Goal: Transaction & Acquisition: Purchase product/service

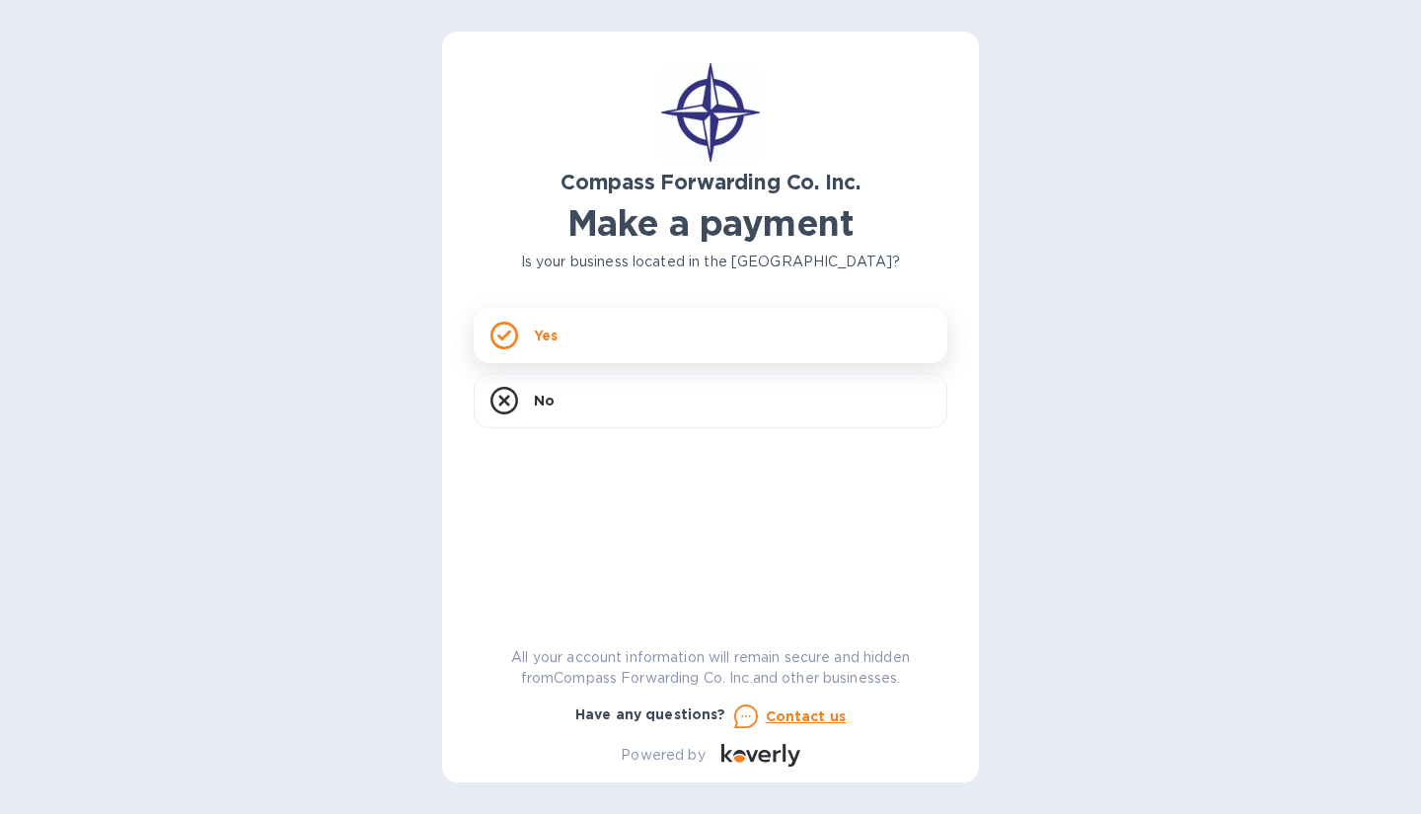
click at [554, 330] on p "Yes" at bounding box center [546, 336] width 24 height 20
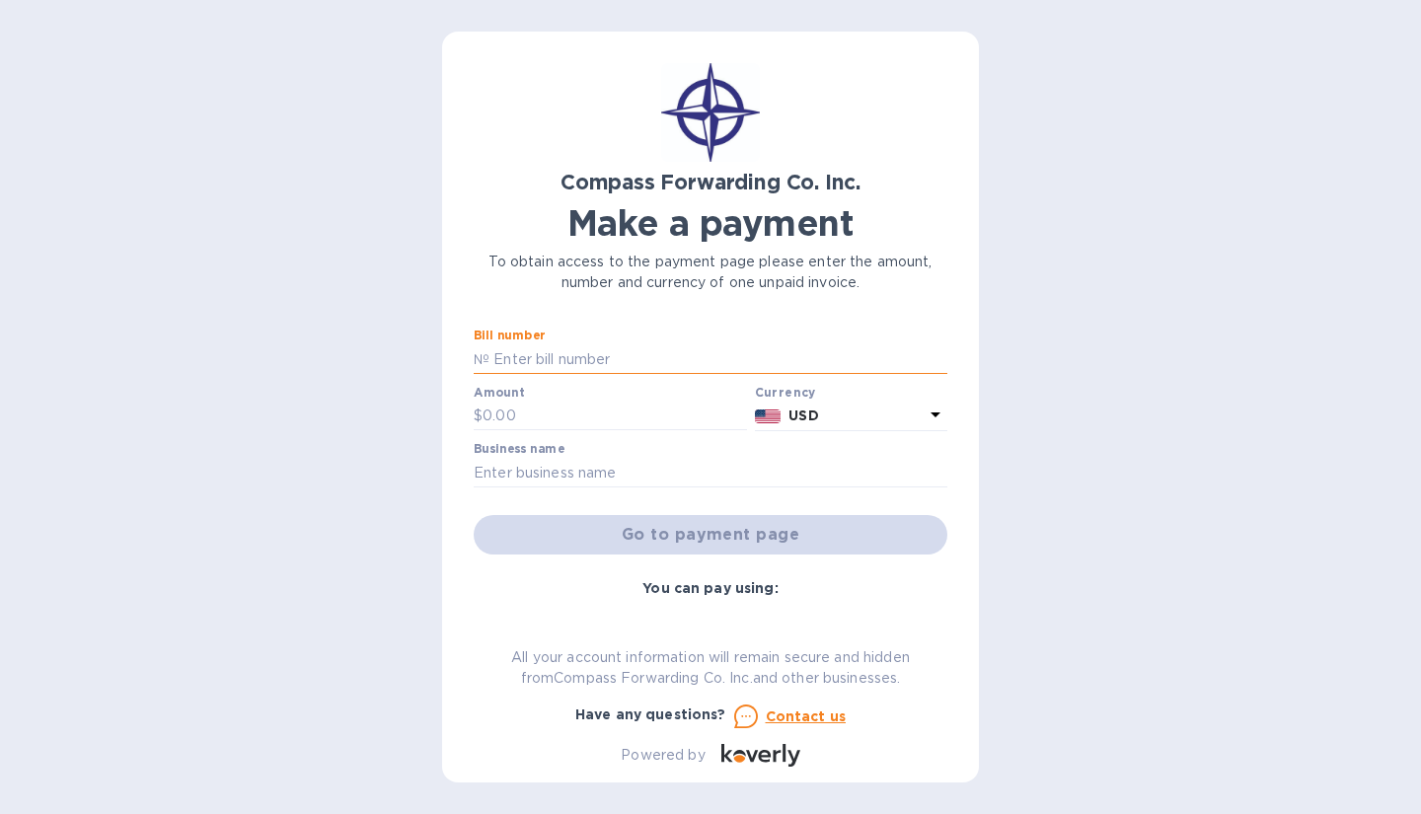
click at [584, 358] on input "text" at bounding box center [719, 359] width 458 height 30
paste input "BCOMAI00014227"
type input "BCOMAI00014227"
click at [554, 406] on input "text" at bounding box center [615, 417] width 265 height 30
paste input "2,237.20"
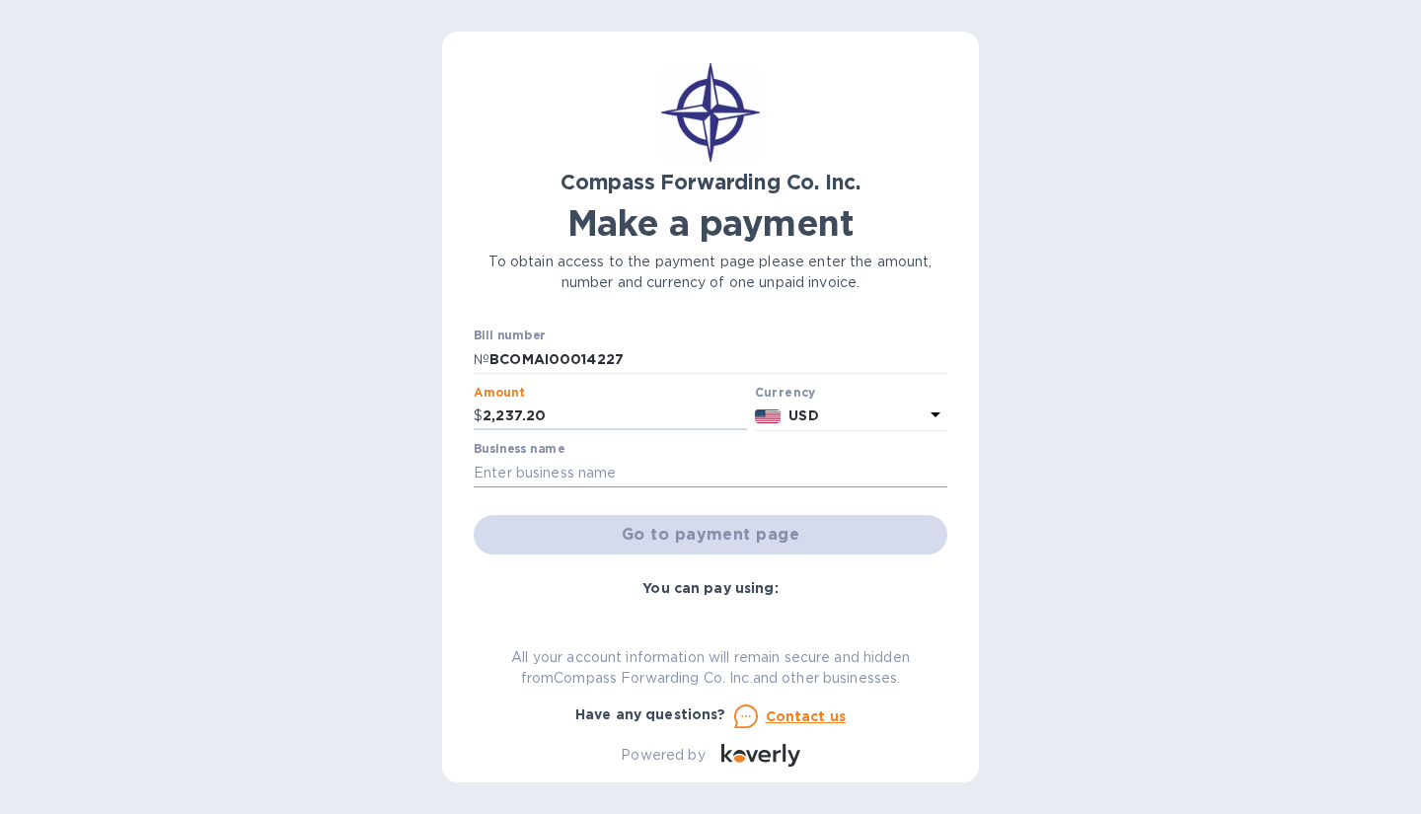
type input "2,237.20"
click at [554, 473] on input "text" at bounding box center [711, 473] width 474 height 30
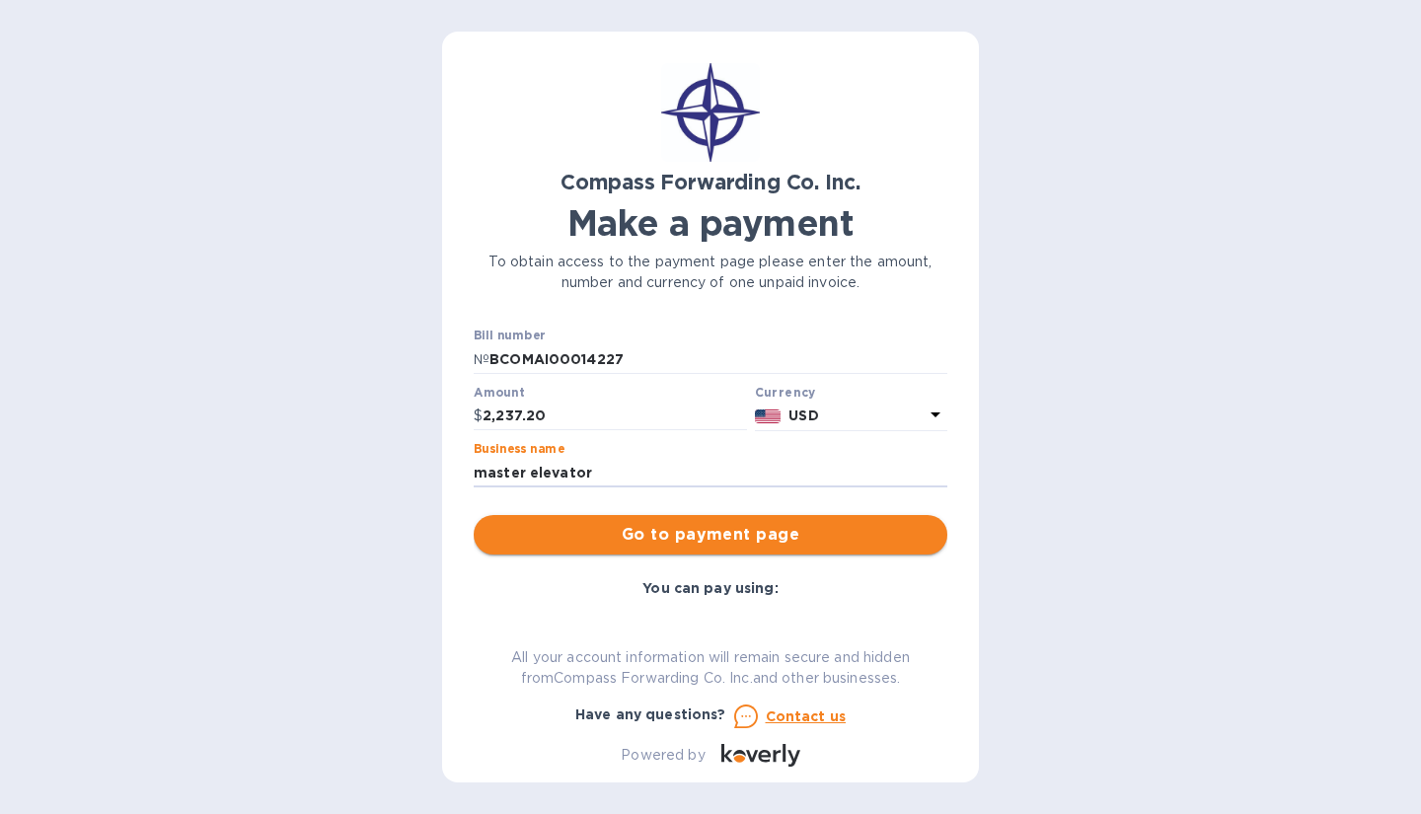
type input "master elevator"
click at [619, 538] on span "Go to payment page" at bounding box center [711, 535] width 442 height 24
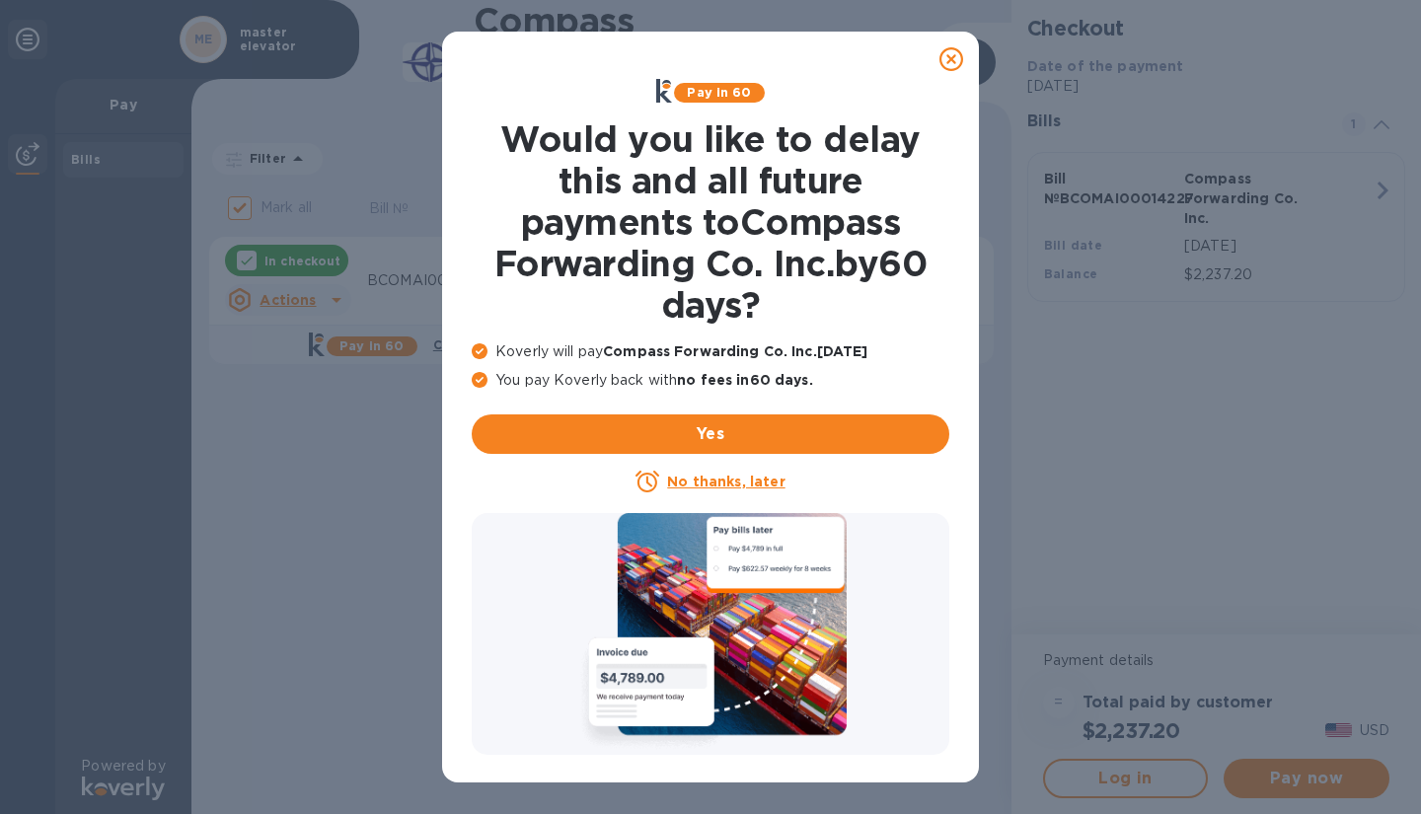
click at [755, 472] on p "No thanks, later" at bounding box center [725, 482] width 117 height 20
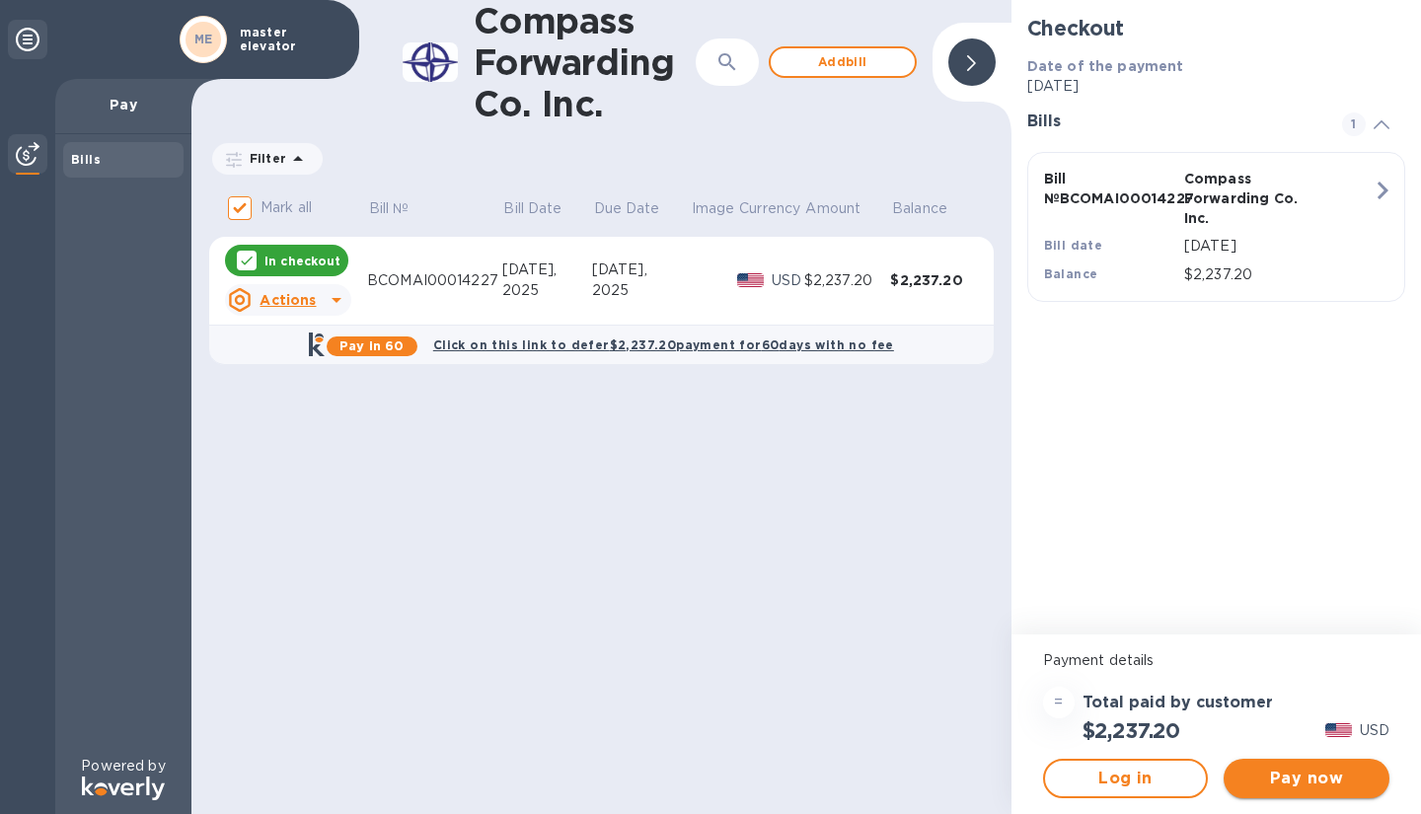
click at [1272, 767] on span "Pay now" at bounding box center [1307, 779] width 134 height 24
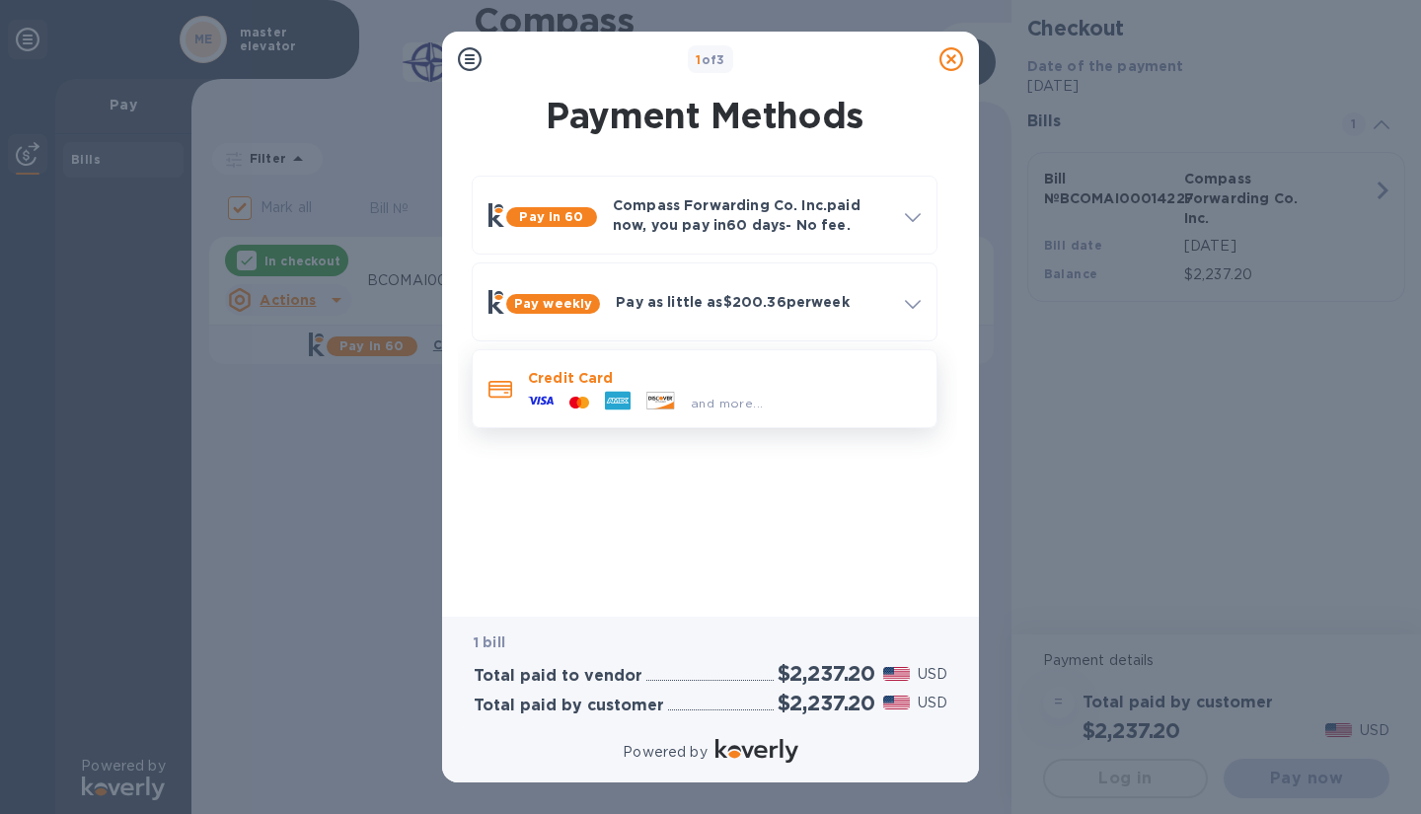
click at [584, 385] on p "Credit Card" at bounding box center [724, 378] width 393 height 20
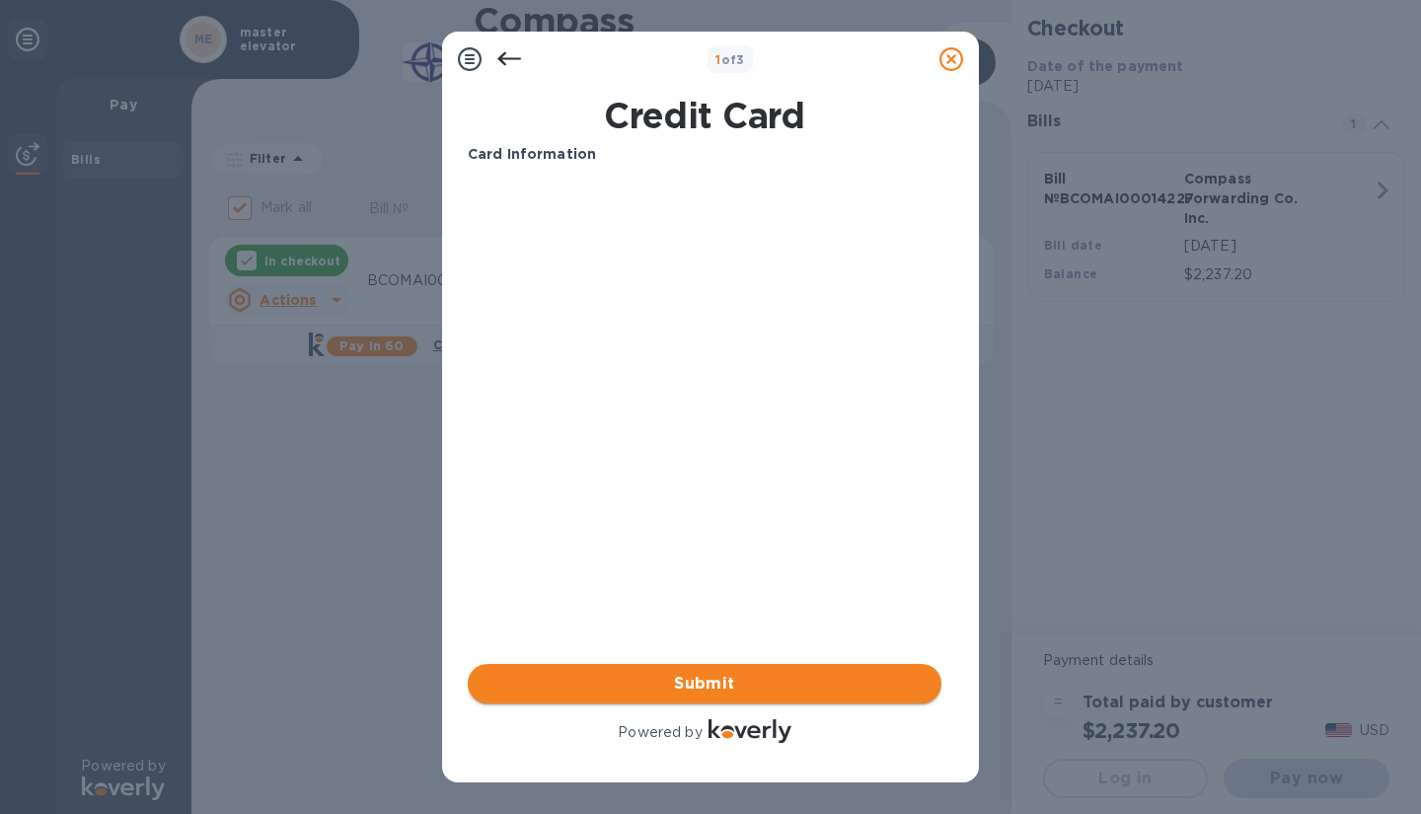
click at [677, 683] on span "Submit" at bounding box center [705, 684] width 442 height 24
click at [507, 54] on icon at bounding box center [509, 59] width 24 height 24
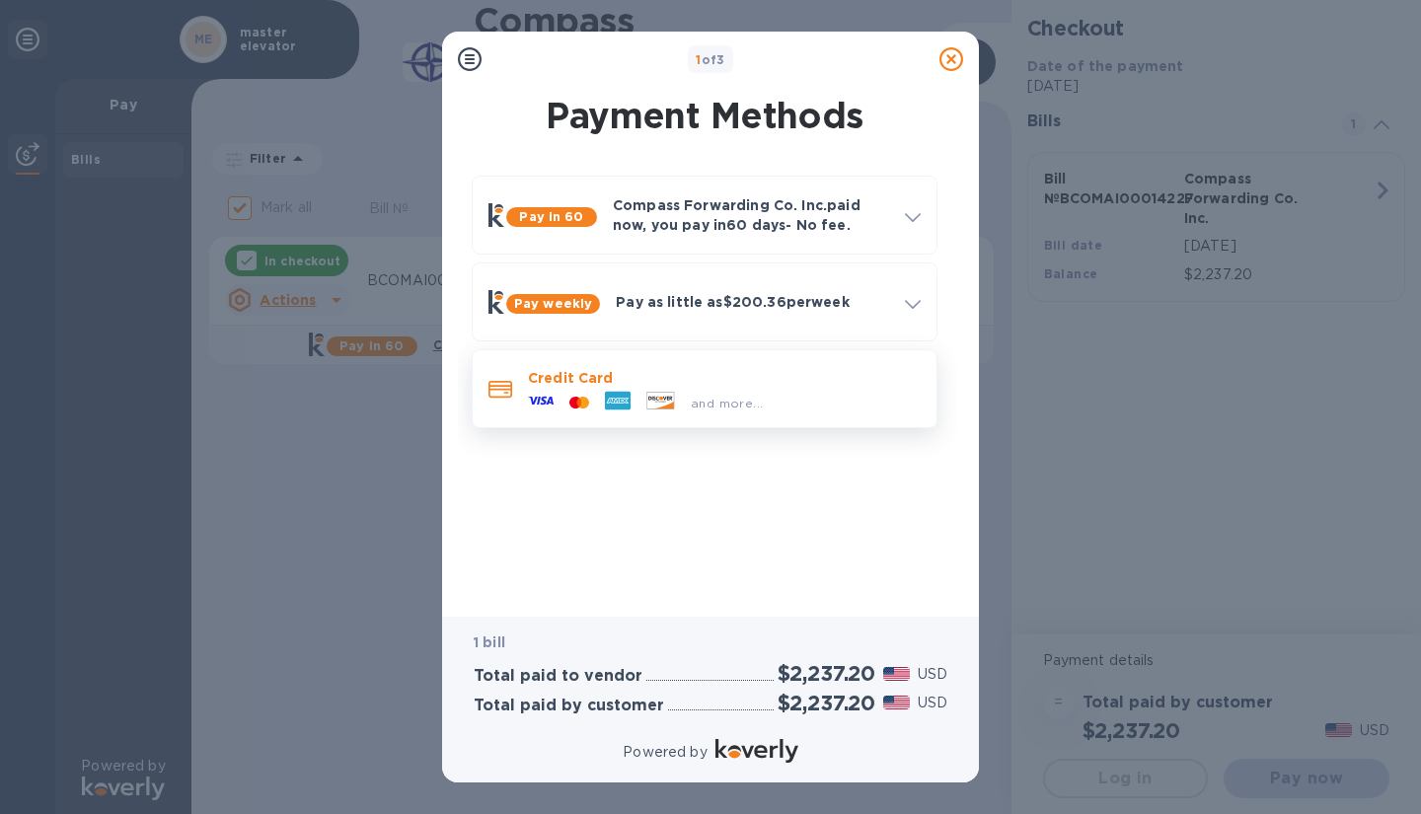
click at [538, 395] on icon at bounding box center [541, 401] width 26 height 26
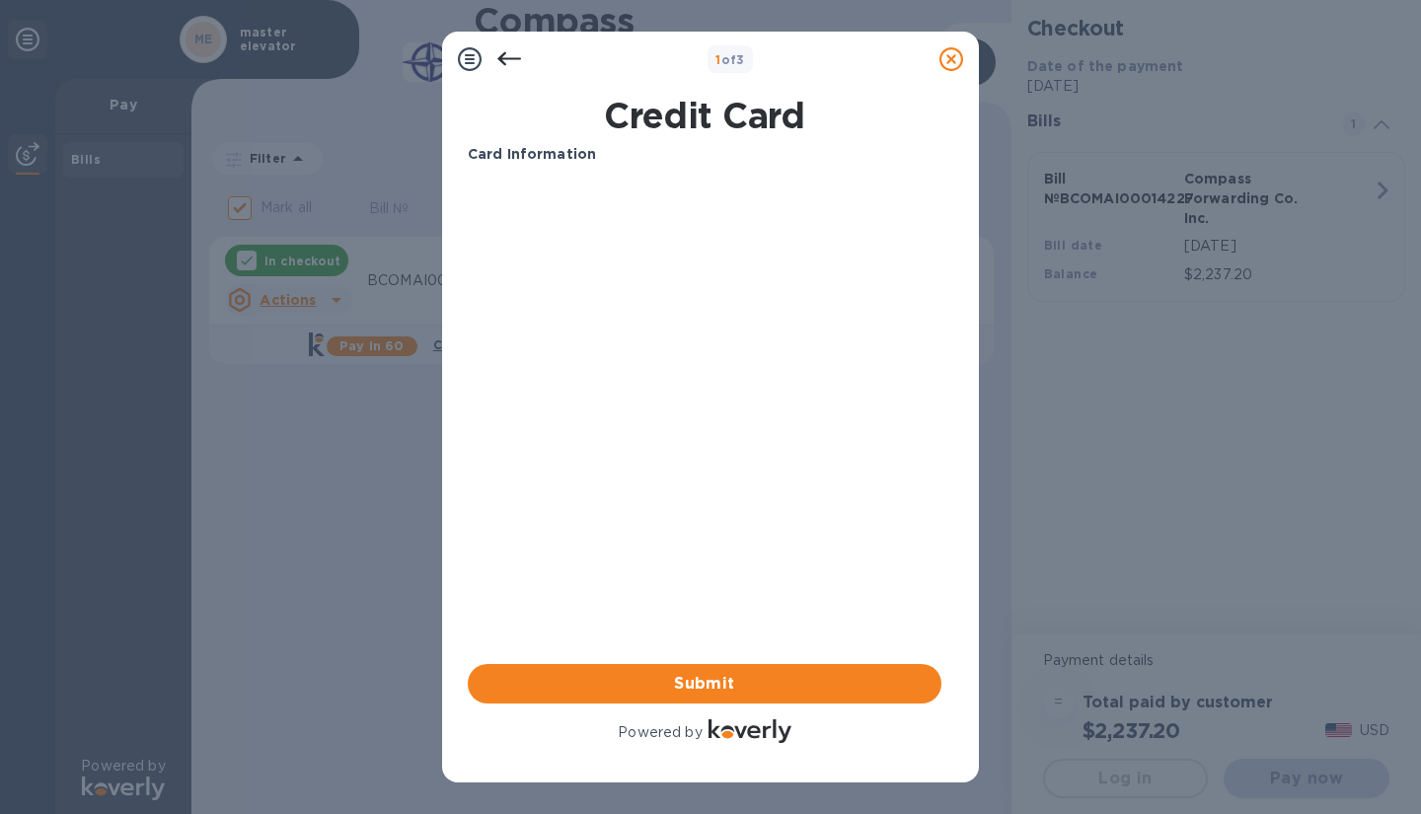
click at [537, 161] on b "Card Information" at bounding box center [532, 154] width 128 height 16
click at [536, 158] on b "Card Information" at bounding box center [532, 154] width 128 height 16
click at [729, 135] on h1 "Credit Card" at bounding box center [705, 115] width 490 height 41
drag, startPoint x: 623, startPoint y: 515, endPoint x: 623, endPoint y: 526, distance: 10.9
click at [623, 523] on div "Card Information Your browser does not support iframes Submit Powered by" at bounding box center [705, 445] width 474 height 603
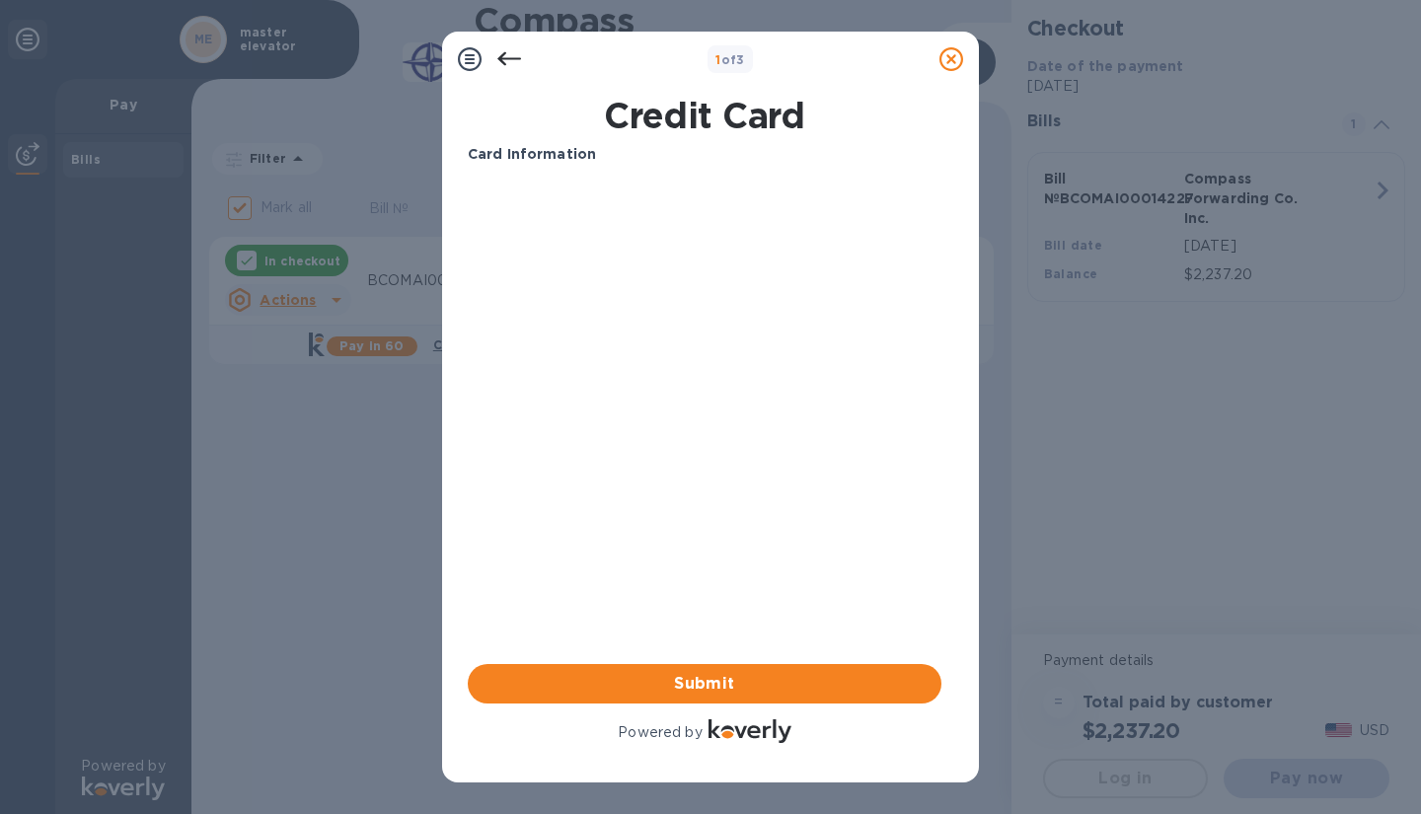
click at [653, 708] on div "Submit Powered by" at bounding box center [705, 705] width 474 height 83
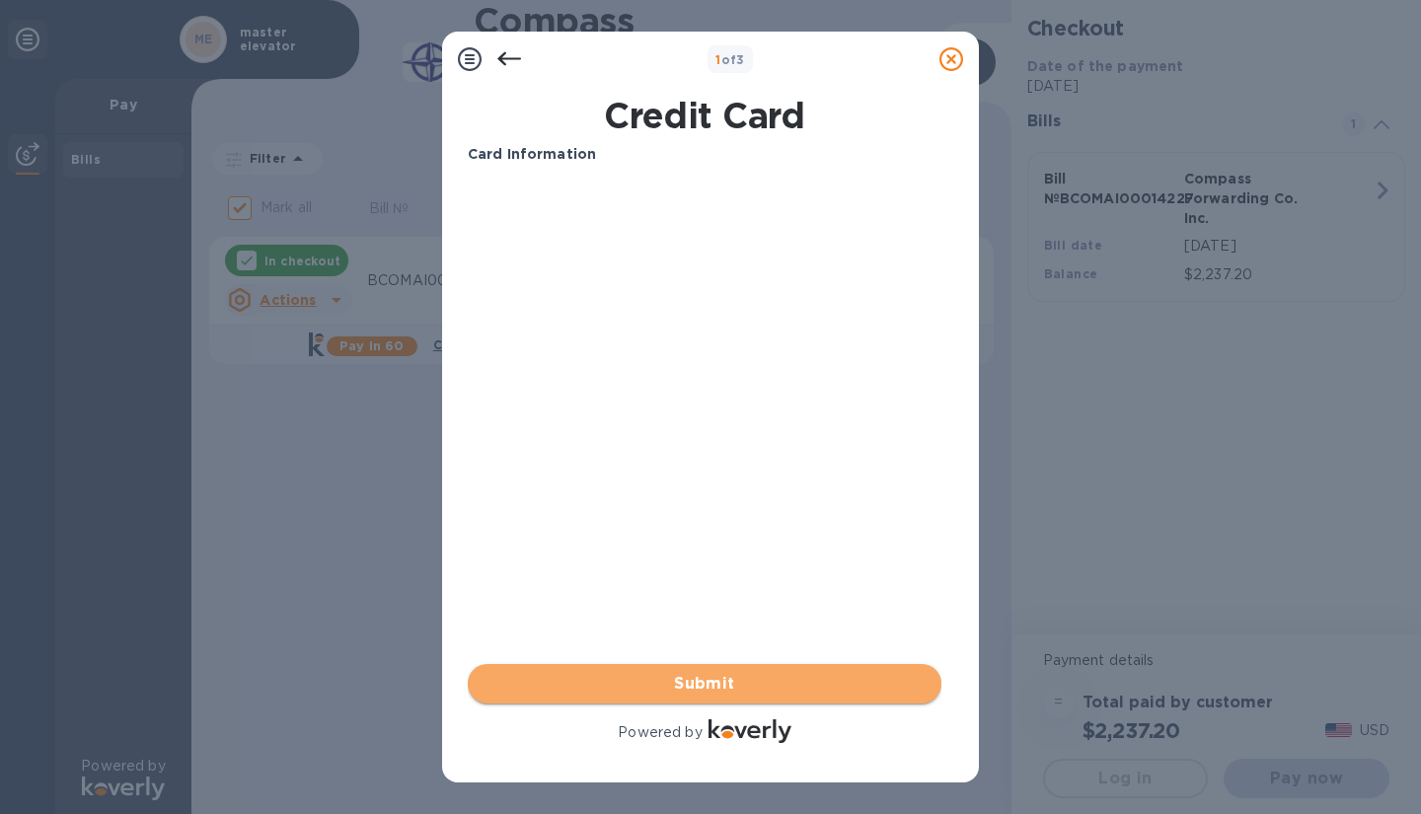
click at [636, 687] on span "Submit" at bounding box center [705, 684] width 442 height 24
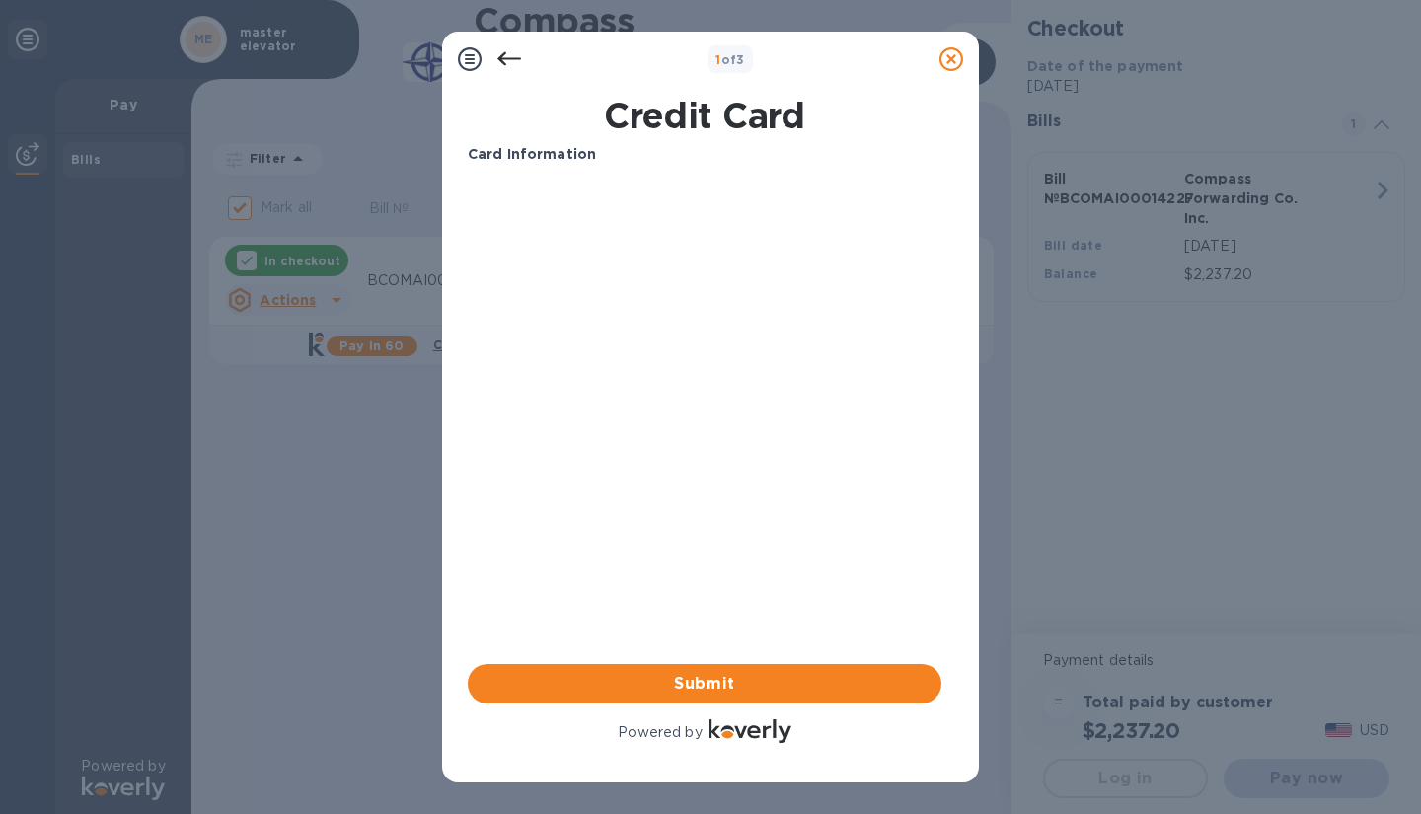
click at [649, 502] on div "Card Information Your browser does not support iframes Submit Powered by" at bounding box center [705, 445] width 474 height 603
click at [508, 57] on icon at bounding box center [509, 59] width 24 height 24
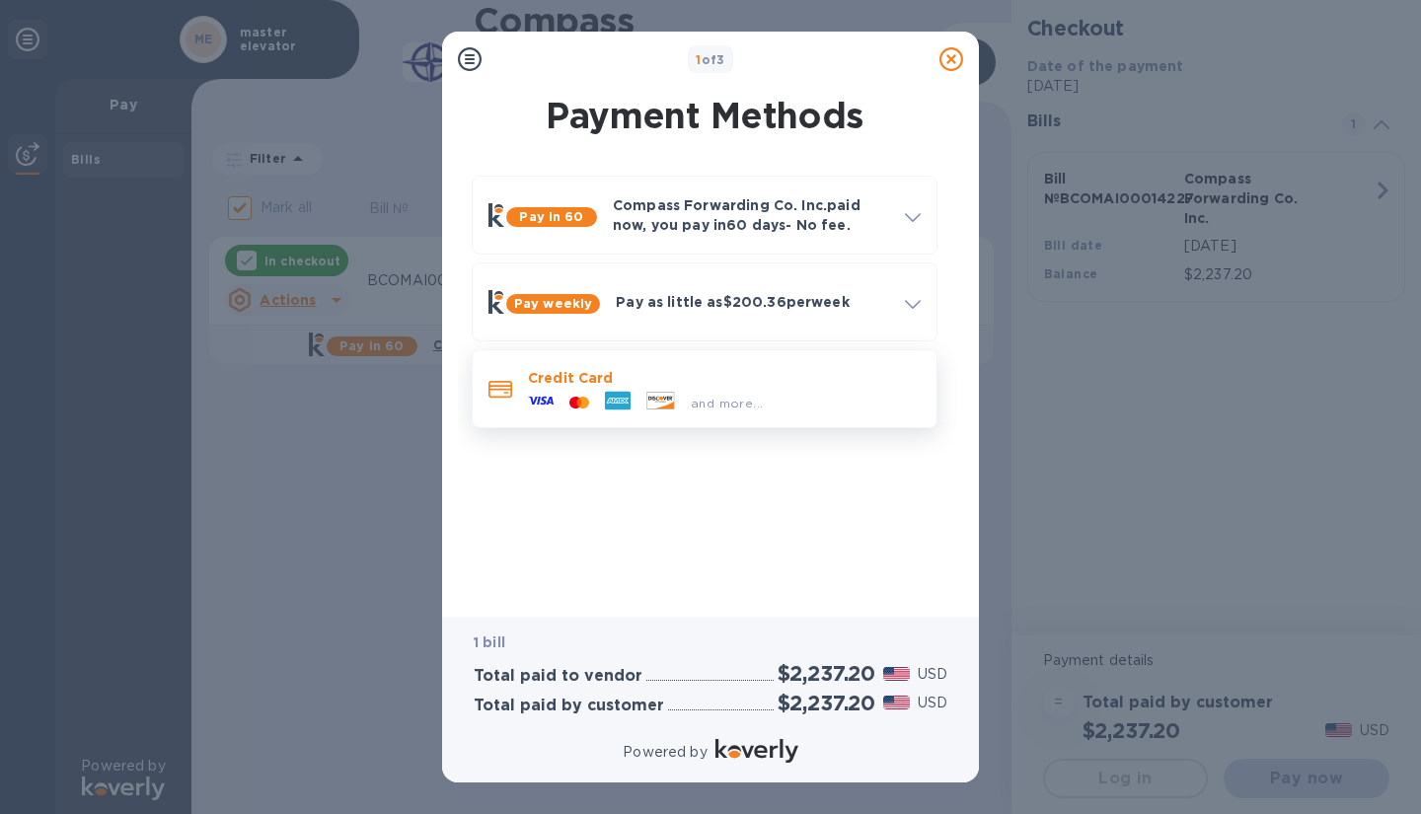
click at [721, 403] on span "and more..." at bounding box center [727, 403] width 72 height 15
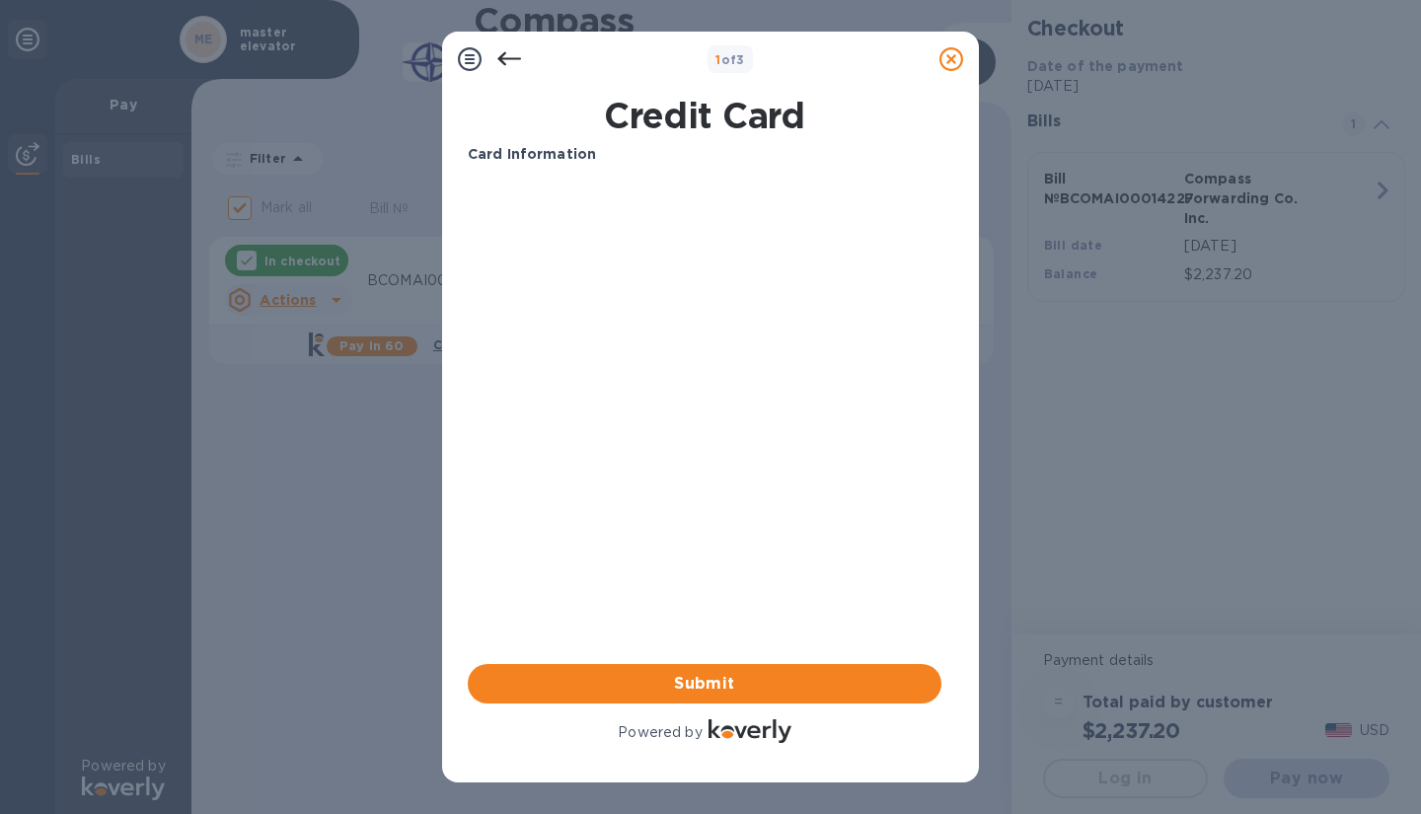
click at [506, 57] on icon at bounding box center [509, 59] width 24 height 14
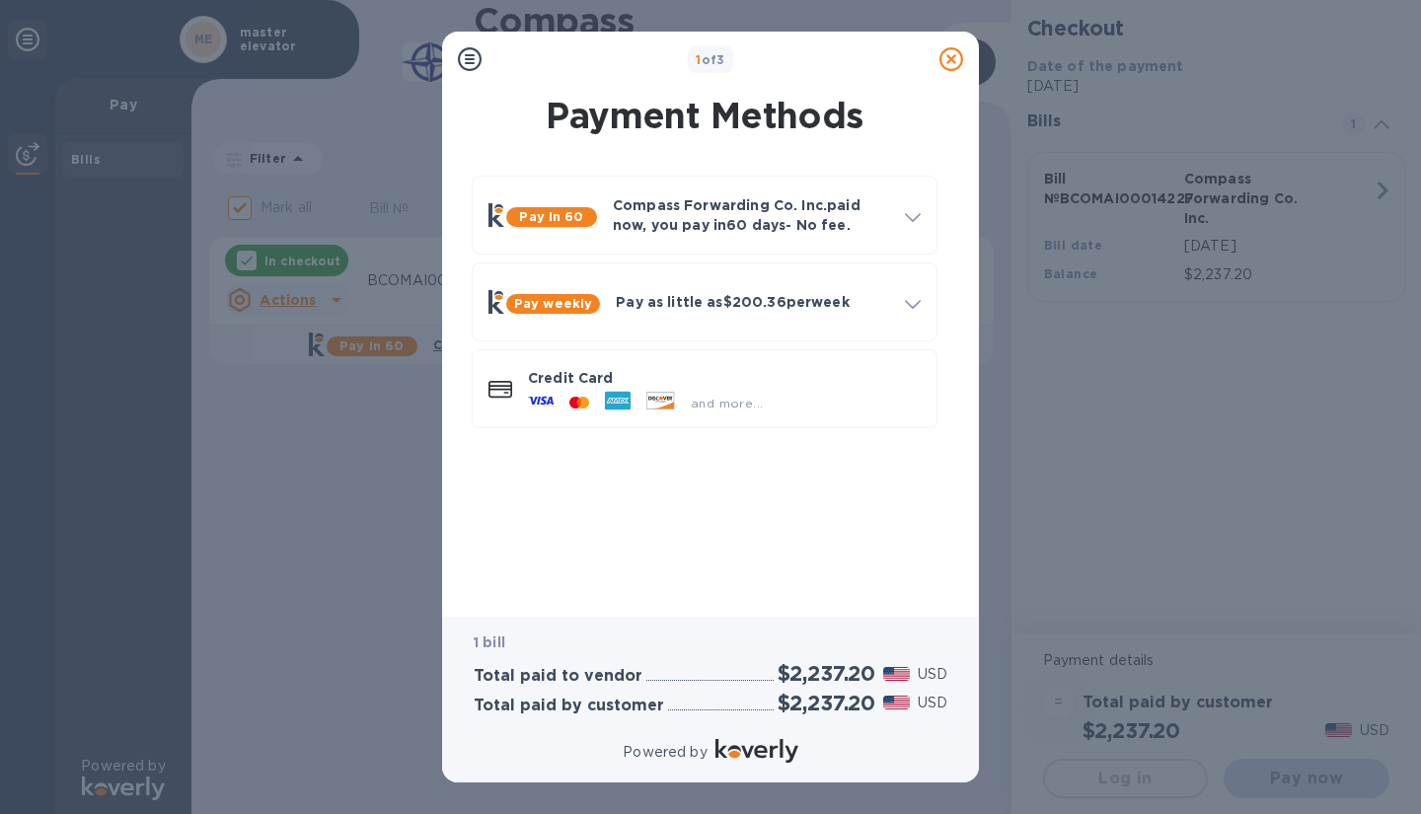
click at [607, 495] on div "Pay in 60 Compass Forwarding Co. Inc. paid now, you pay [DATE] - No fee. Apply …" at bounding box center [704, 378] width 505 height 437
click at [538, 396] on icon at bounding box center [541, 401] width 26 height 26
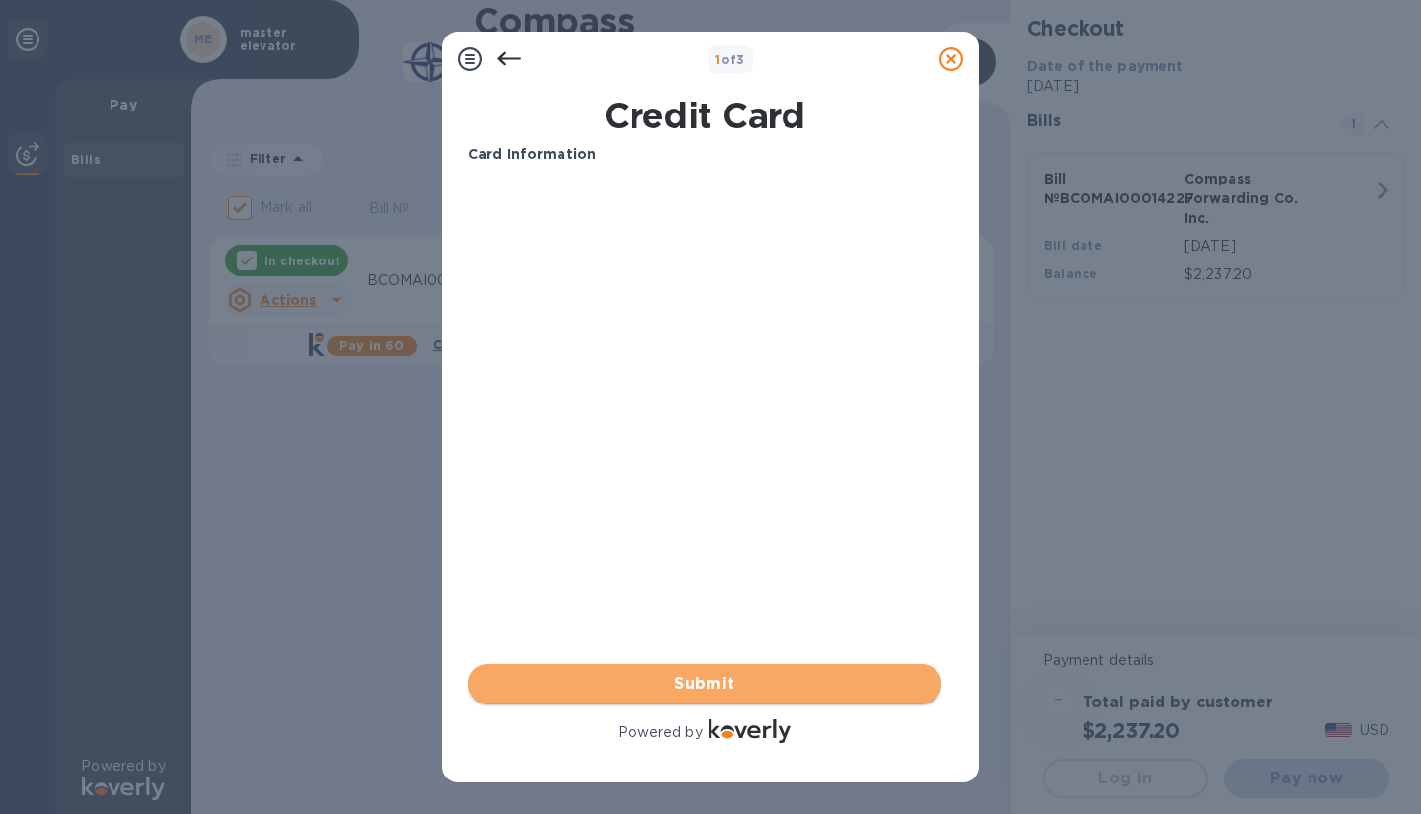
click at [650, 690] on span "Submit" at bounding box center [705, 684] width 442 height 24
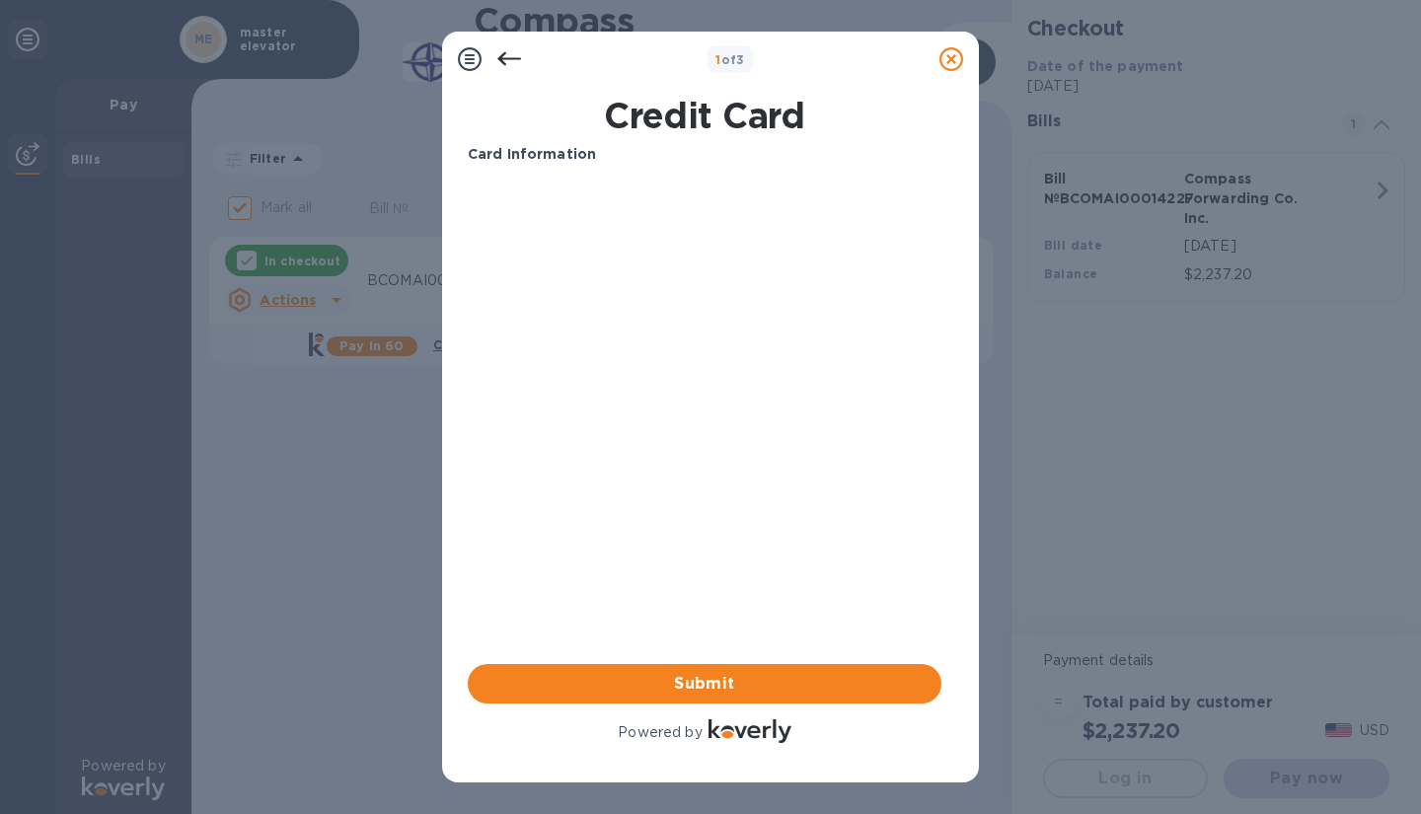
click at [644, 417] on div "Card Information Your browser does not support iframes Submit Powered by" at bounding box center [705, 445] width 474 height 603
drag, startPoint x: 781, startPoint y: 45, endPoint x: 993, endPoint y: 73, distance: 214.0
click at [993, 73] on div "1 of 3 Credit Card Card Information Your browser does not support iframes Submi…" at bounding box center [710, 407] width 1421 height 814
click at [1132, 411] on div "1 of 3 Credit Card Card Information Your browser does not support iframes Submi…" at bounding box center [710, 407] width 1421 height 814
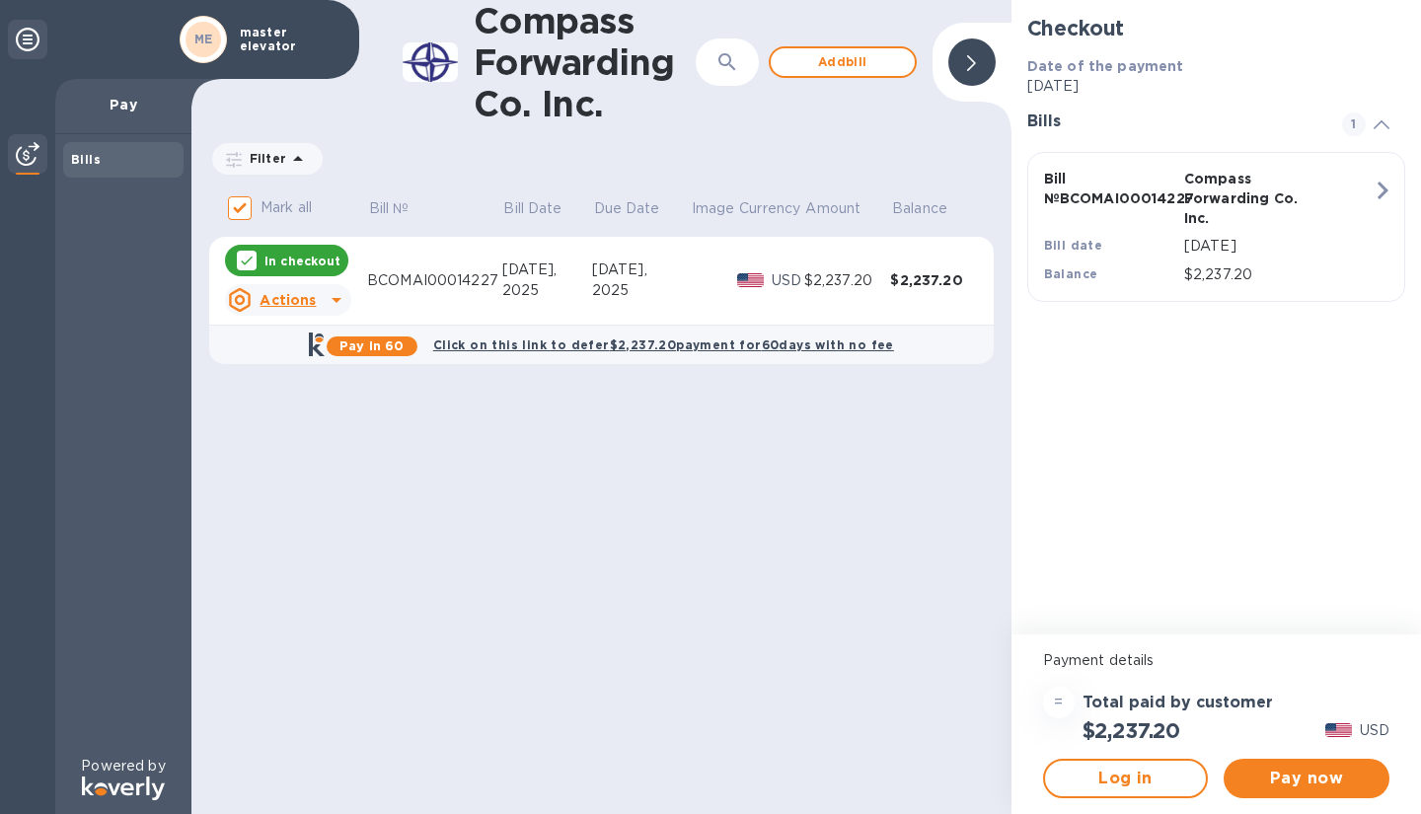
click at [605, 344] on b "Click on this link to defer $2,237.20 payment for 60 days with no fee" at bounding box center [663, 345] width 461 height 15
click at [1306, 766] on button "Pay now" at bounding box center [1307, 778] width 166 height 39
